Goal: Task Accomplishment & Management: Use online tool/utility

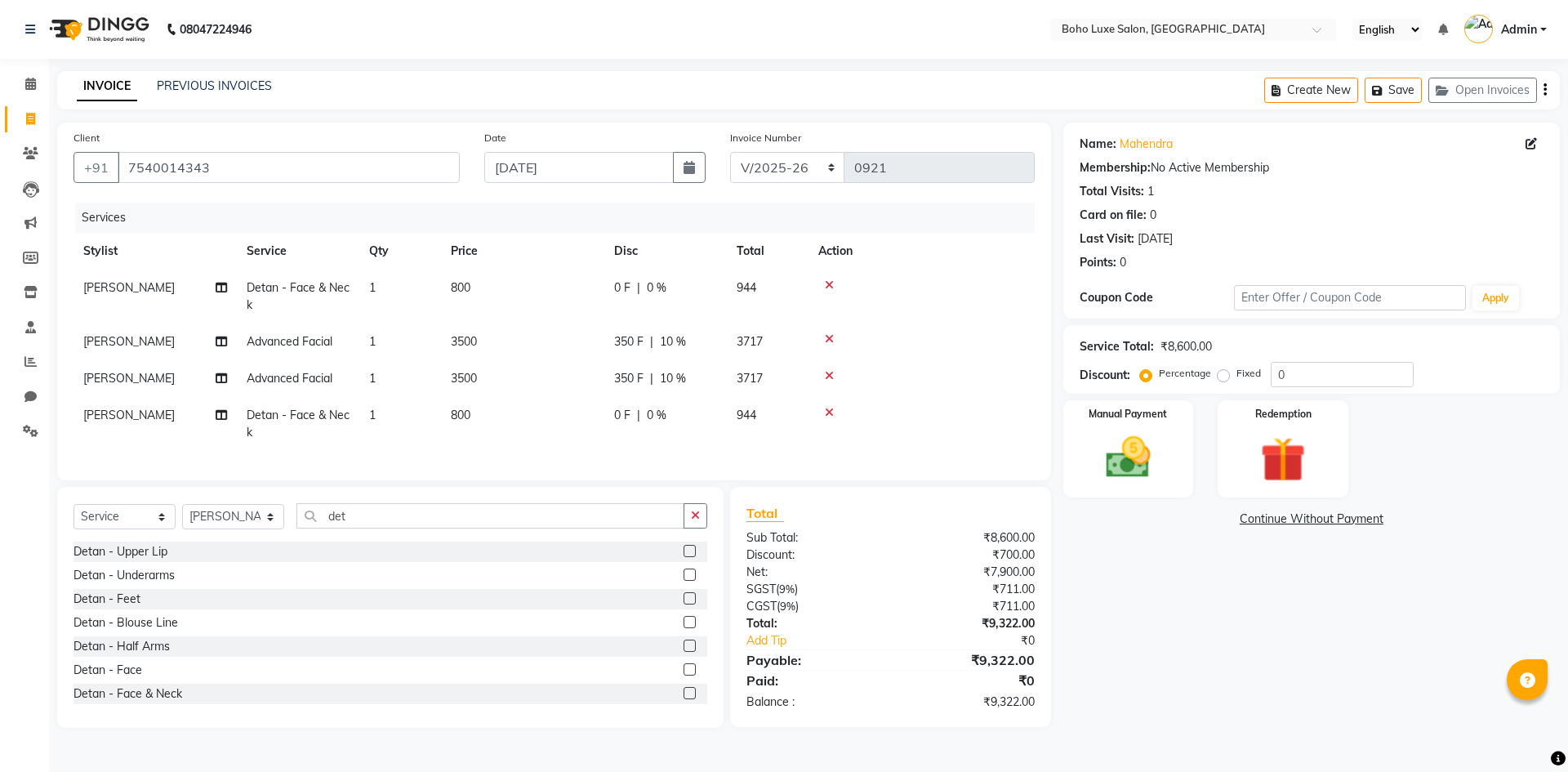
select select "7694"
select select "service"
select select "68513"
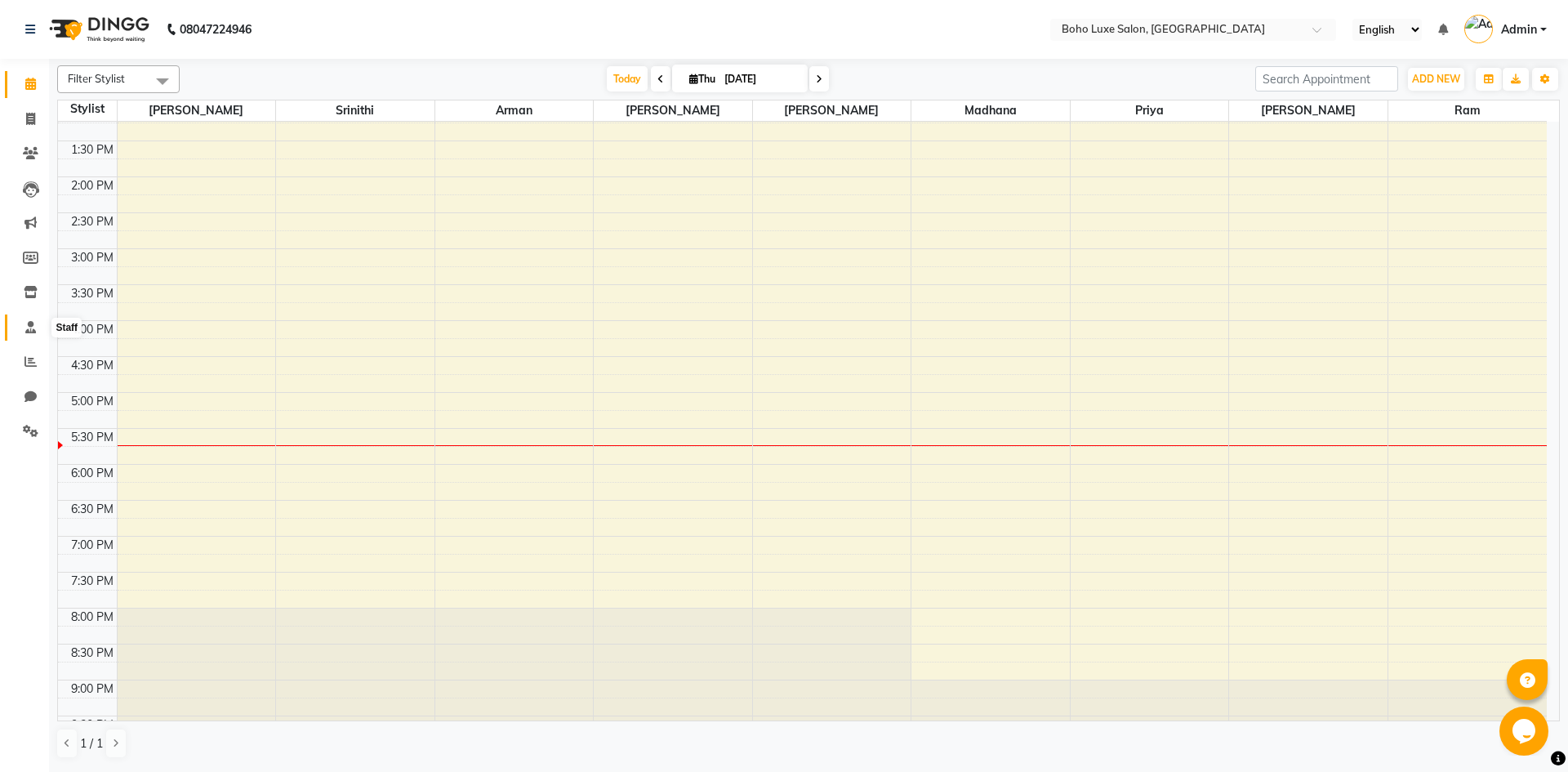
click at [33, 320] on icon at bounding box center [30, 326] width 11 height 12
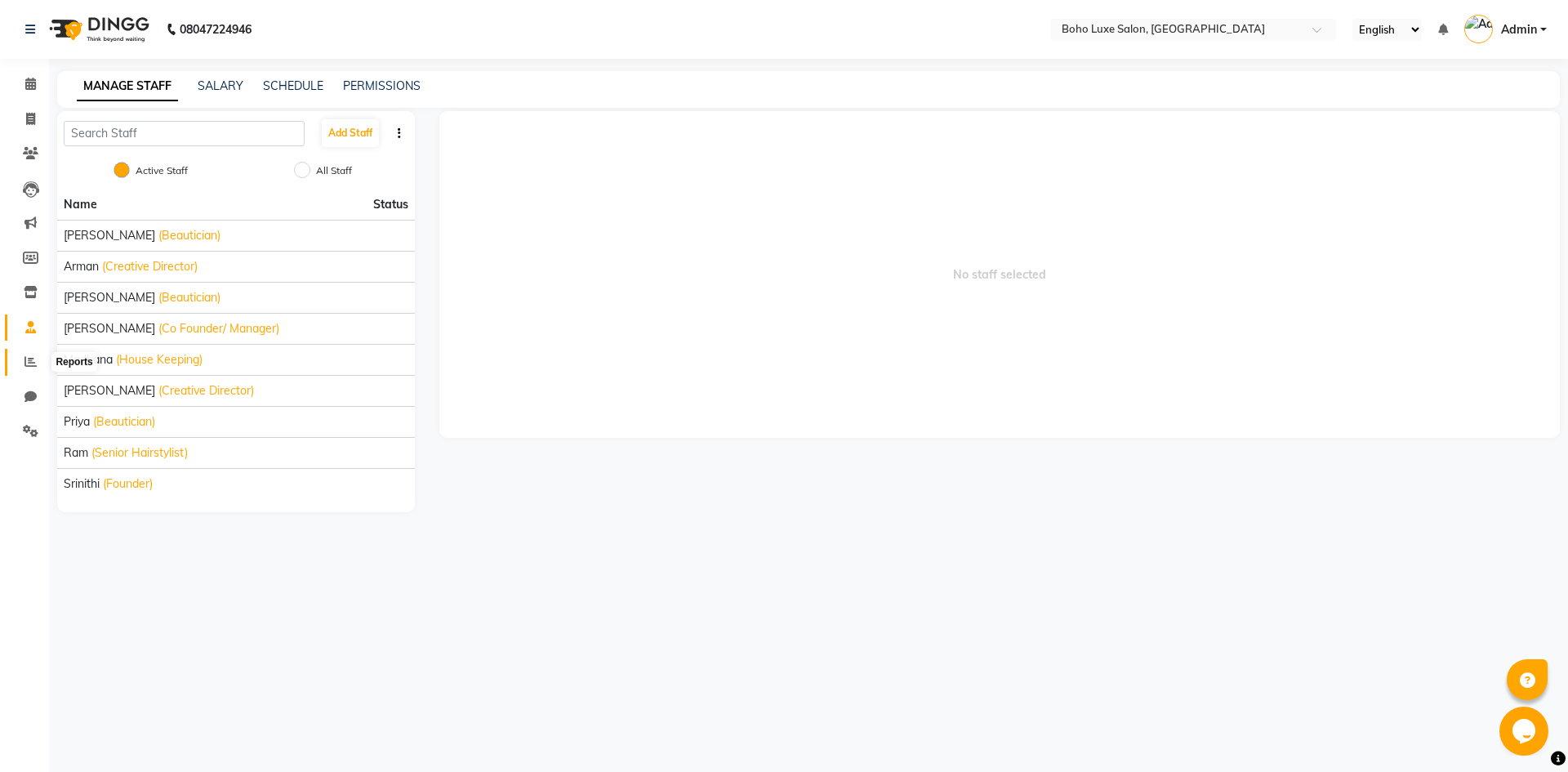
click at [23, 365] on span at bounding box center [31, 363] width 29 height 19
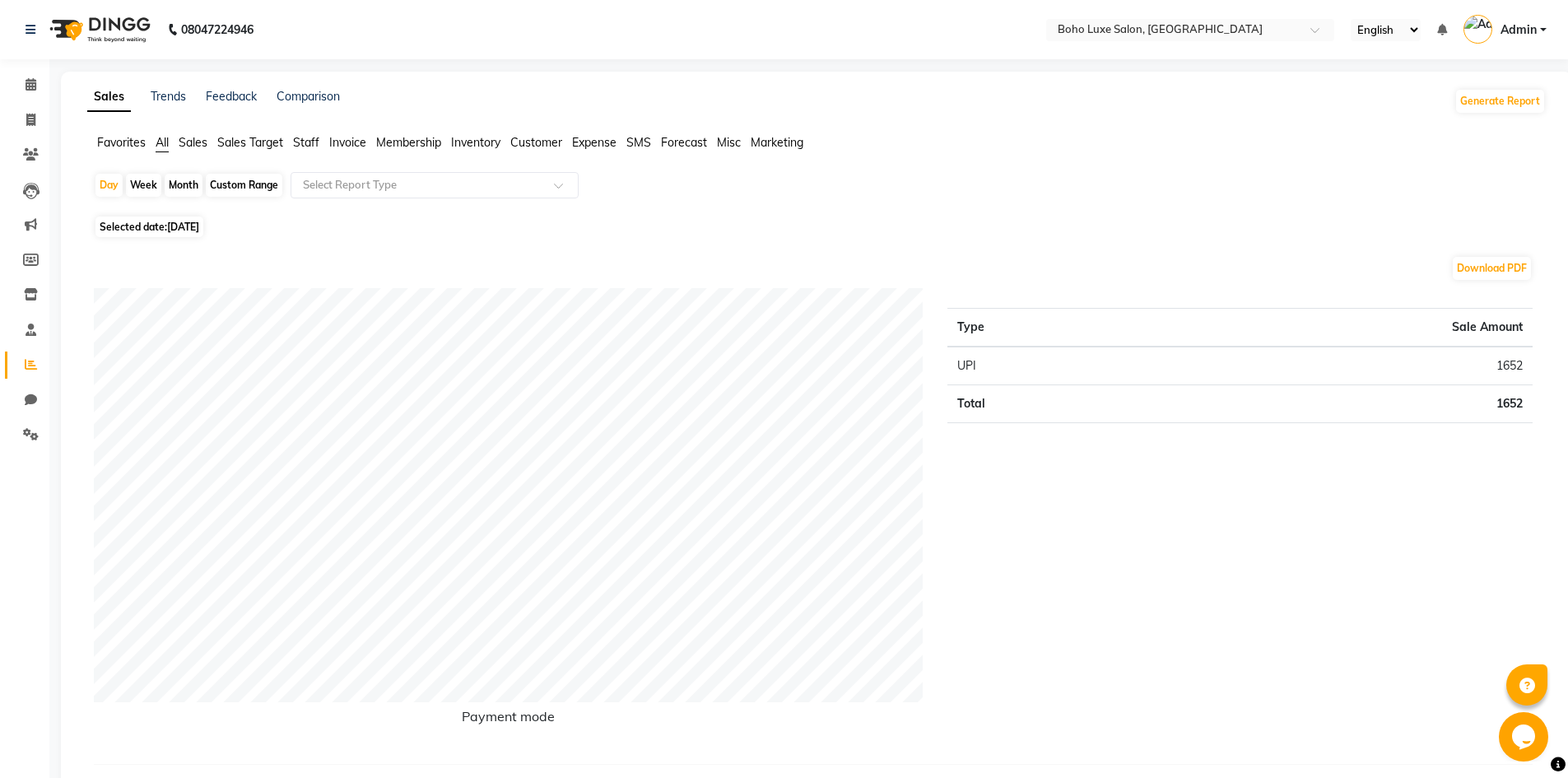
click at [232, 183] on div "Custom Range" at bounding box center [243, 185] width 76 height 23
select select "9"
select select "2025"
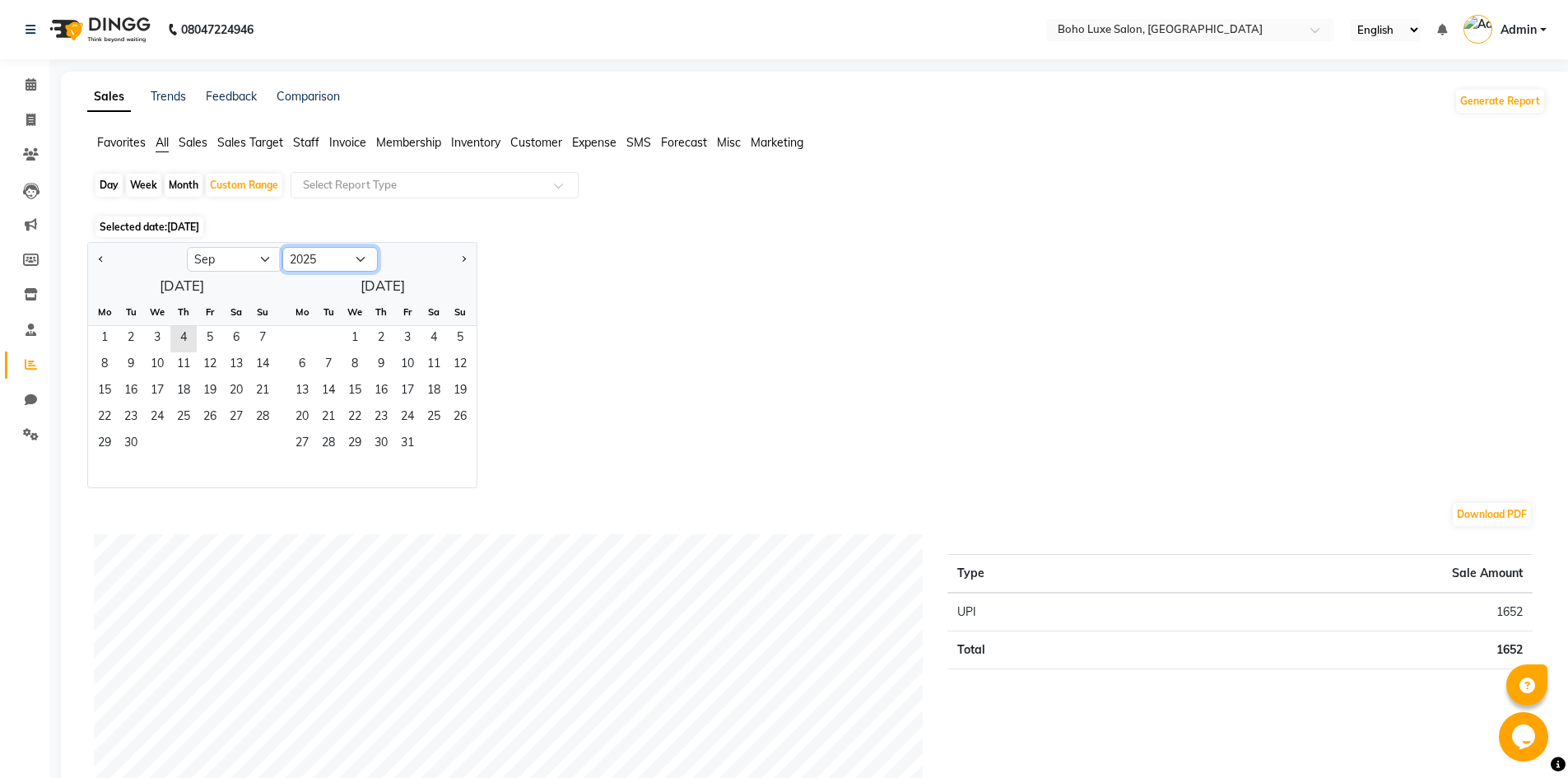
click at [323, 255] on select "2015 2016 2017 2018 2019 2020 2021 2022 2023 2024 2025 2026 2027 2028 2029 2030…" at bounding box center [330, 259] width 95 height 25
click at [202, 301] on div "Fr" at bounding box center [209, 311] width 26 height 26
click at [101, 260] on span "Previous month" at bounding box center [101, 258] width 6 height 6
select select "8"
click at [183, 364] on span "7" at bounding box center [183, 364] width 26 height 26
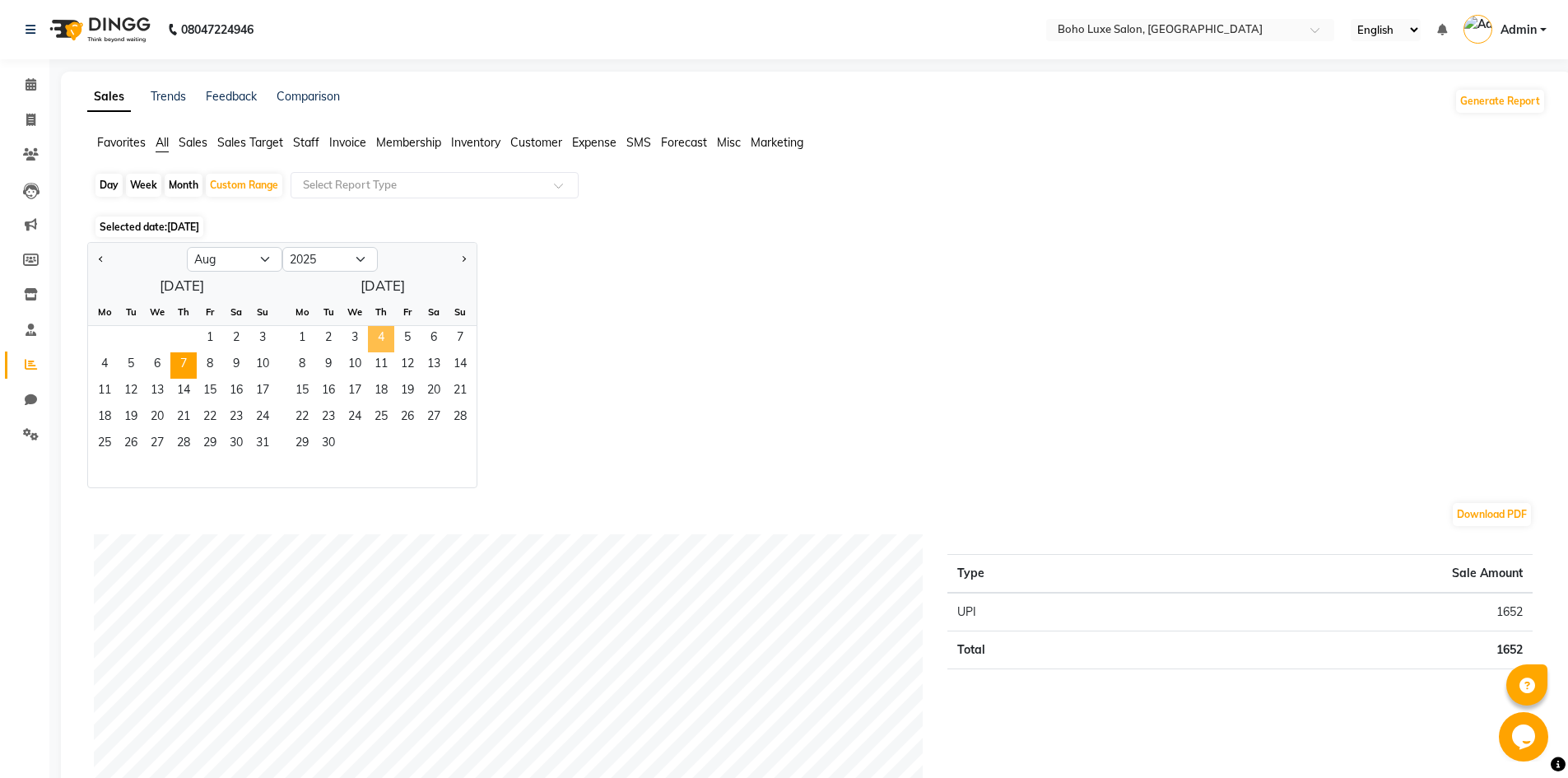
click at [369, 337] on span "4" at bounding box center [381, 338] width 26 height 26
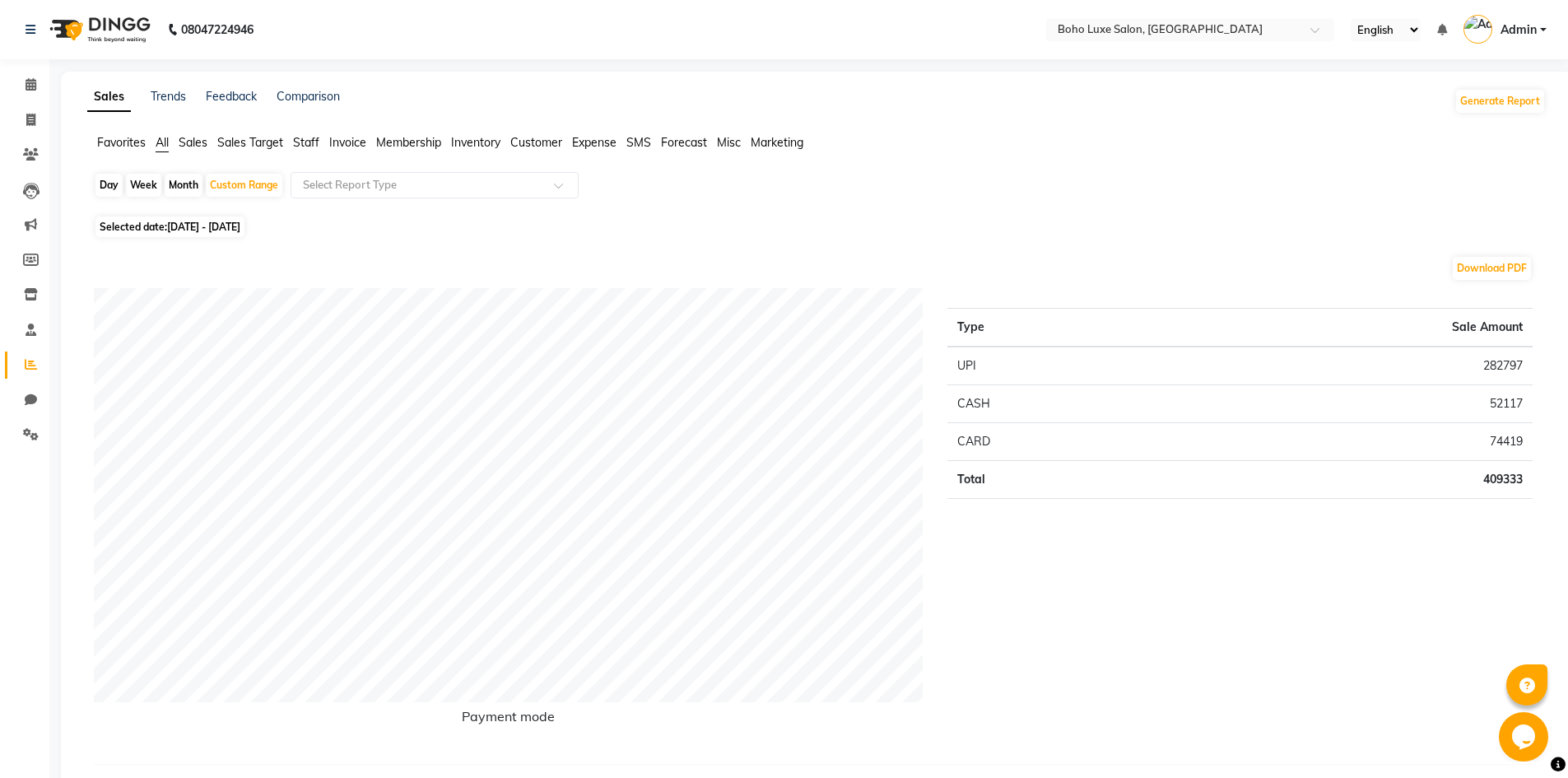
click at [314, 142] on span "Staff" at bounding box center [306, 142] width 26 height 14
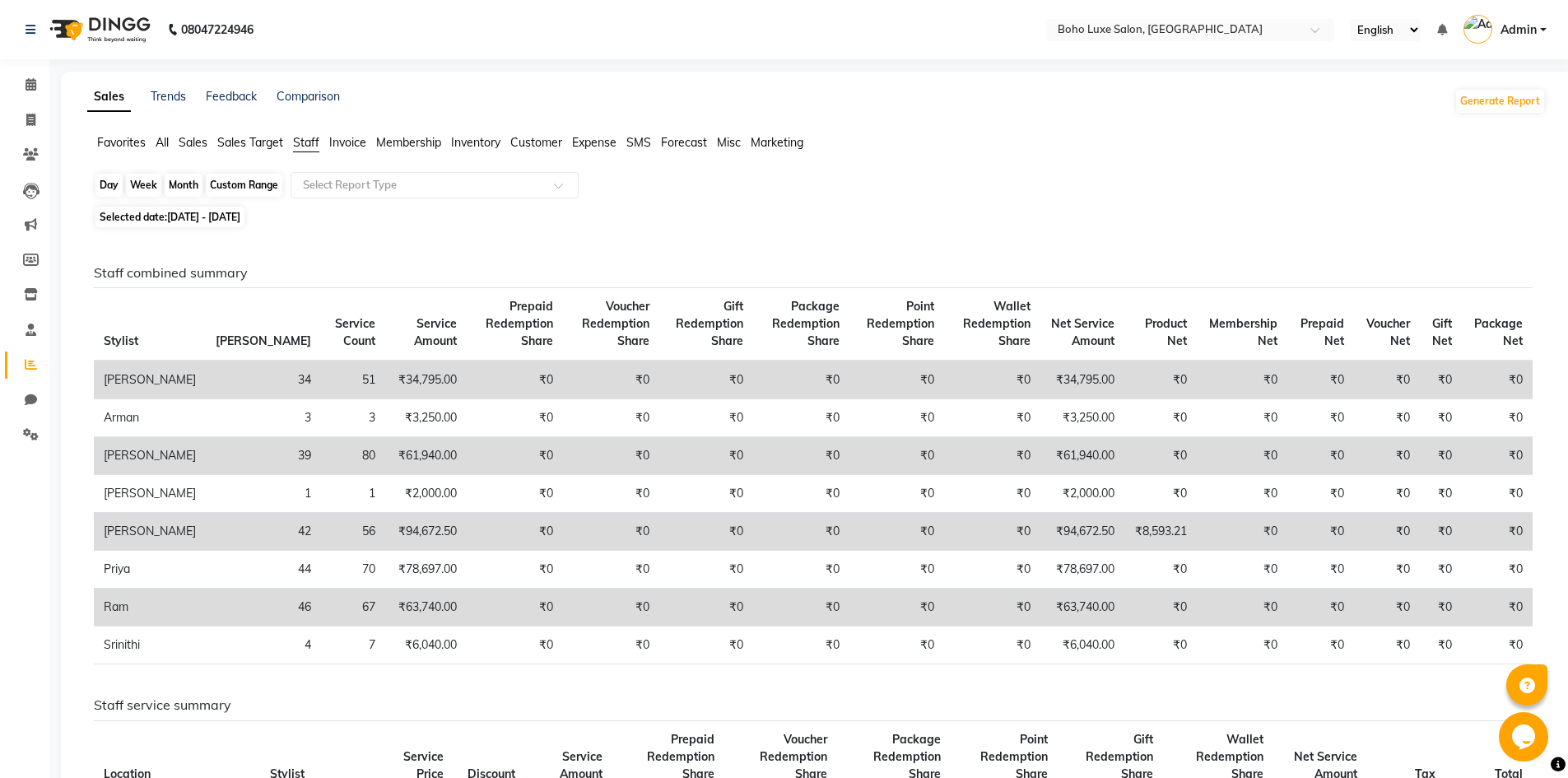
click at [265, 186] on div "Custom Range" at bounding box center [243, 185] width 76 height 23
select select "8"
select select "2025"
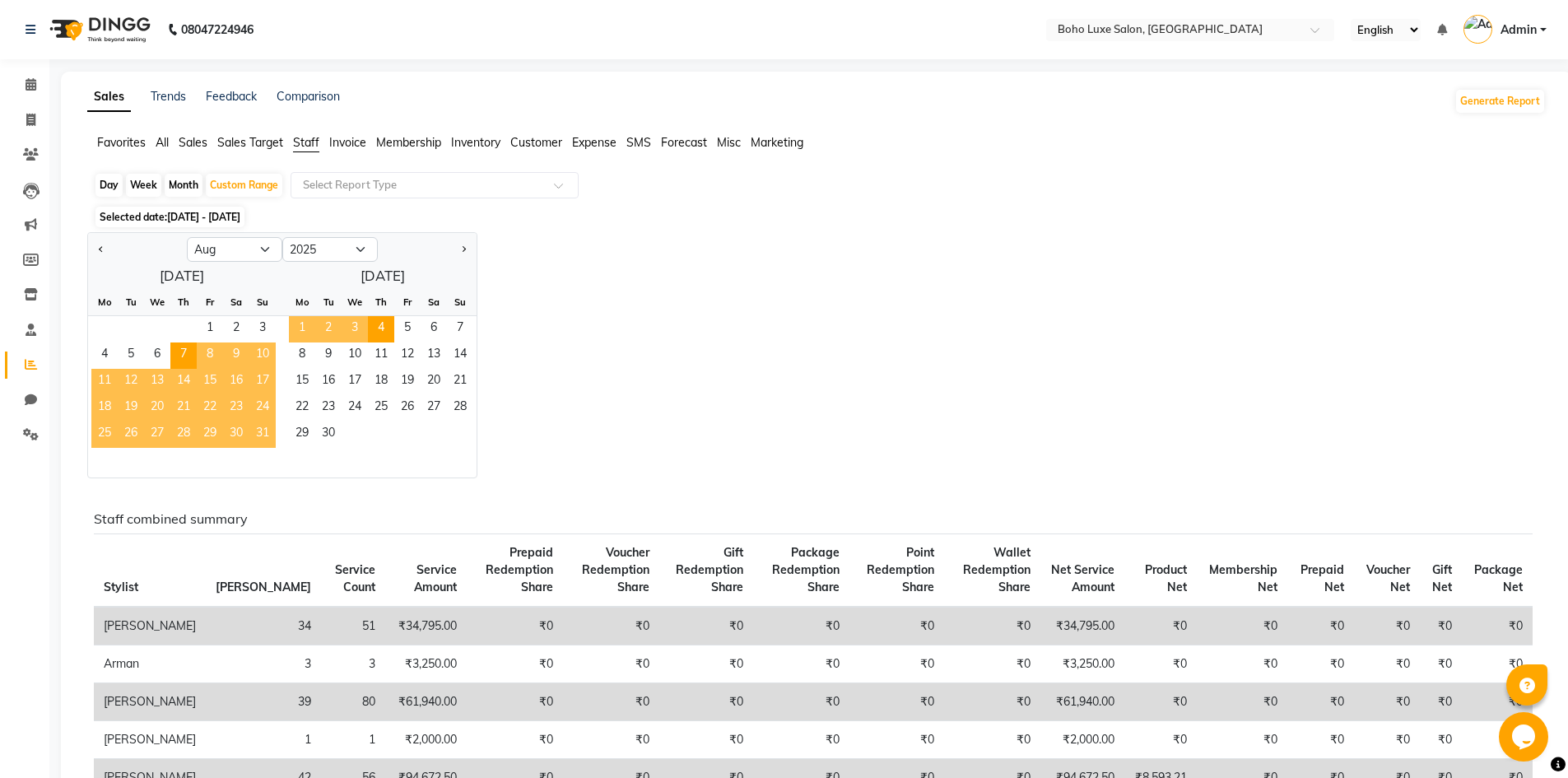
click at [540, 269] on div "Jan Feb Mar Apr May Jun Jul Aug Sep Oct Nov Dec 2015 2016 2017 2018 2019 2020 2…" at bounding box center [816, 355] width 1458 height 246
click at [29, 120] on icon at bounding box center [30, 120] width 9 height 13
select select "service"
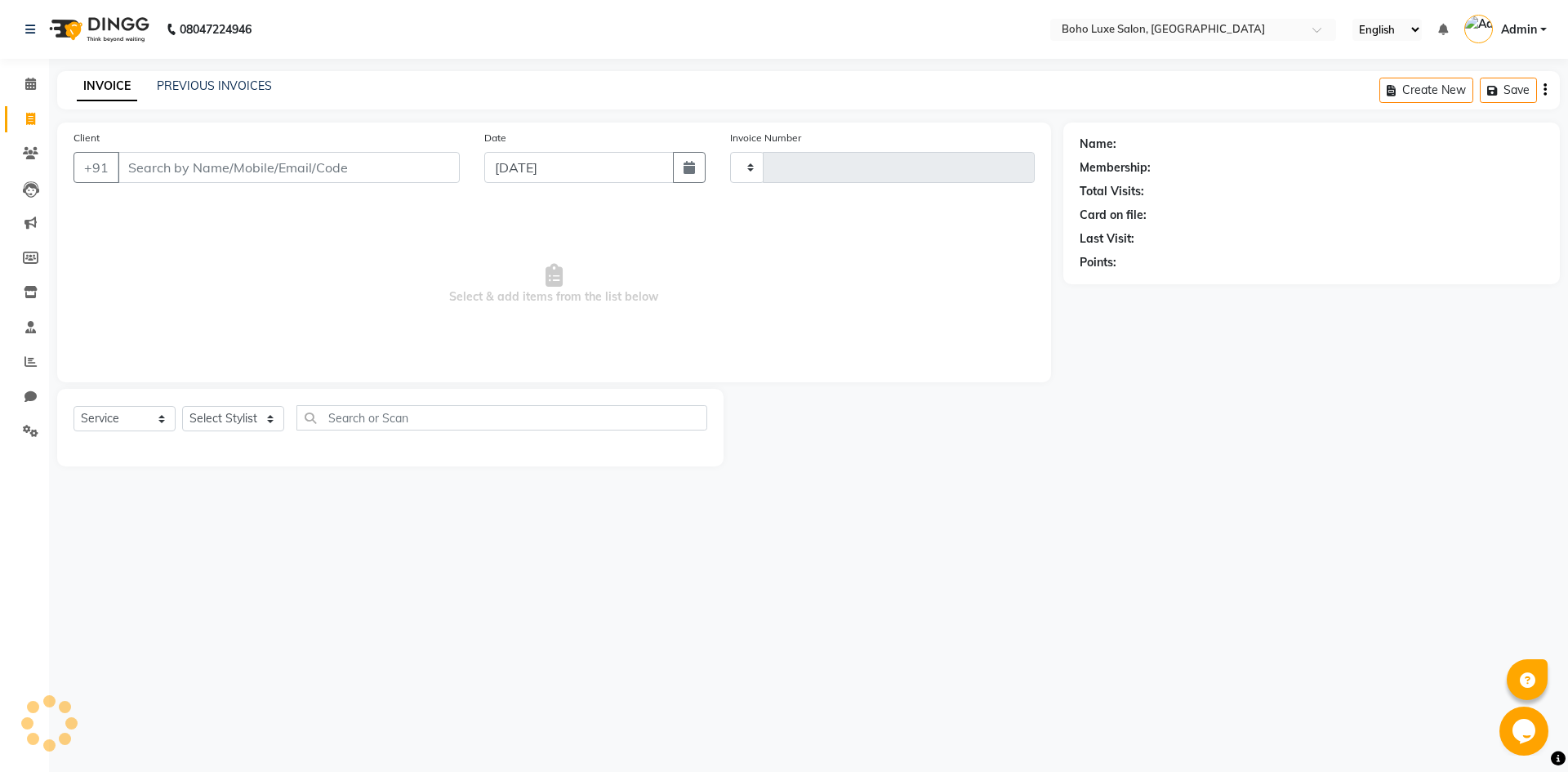
type input "0921"
select select "7694"
